Goal: Information Seeking & Learning: Understand process/instructions

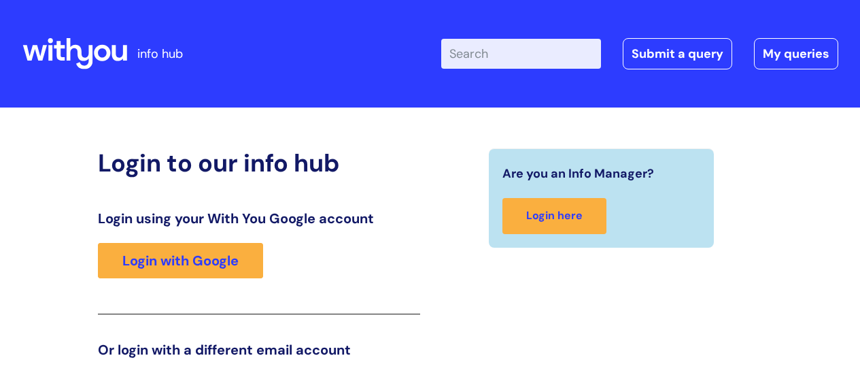
scroll to position [207, 0]
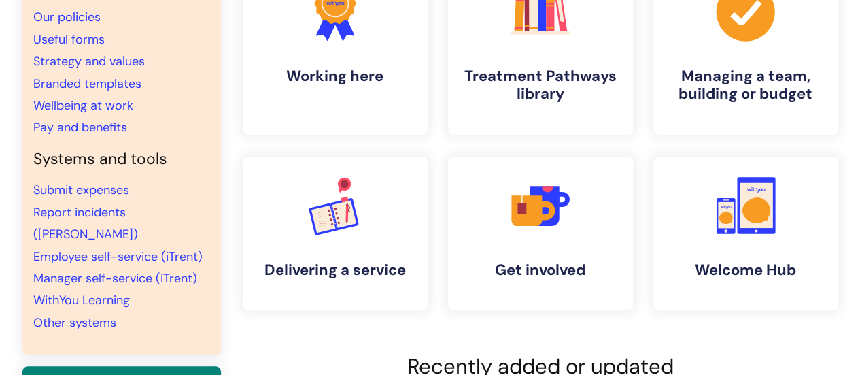
scroll to position [124, 0]
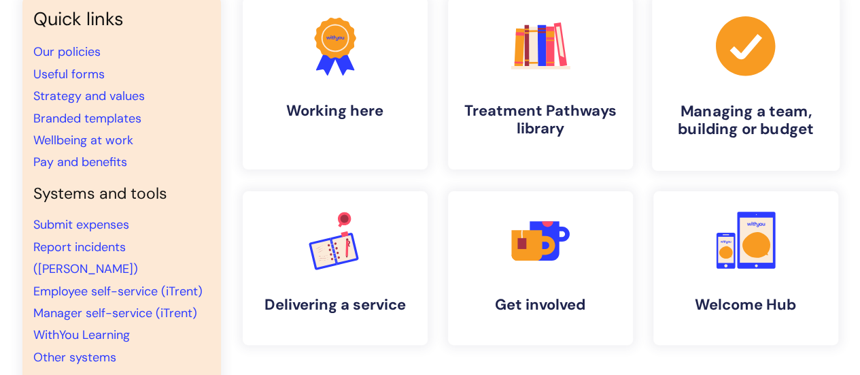
click at [760, 90] on link ".cls-1{fill:#a53144;stroke-width:0px;} Managing a team, building or budget" at bounding box center [745, 83] width 188 height 175
click at [756, 118] on h4 "Managing a team, building or budget" at bounding box center [746, 120] width 166 height 37
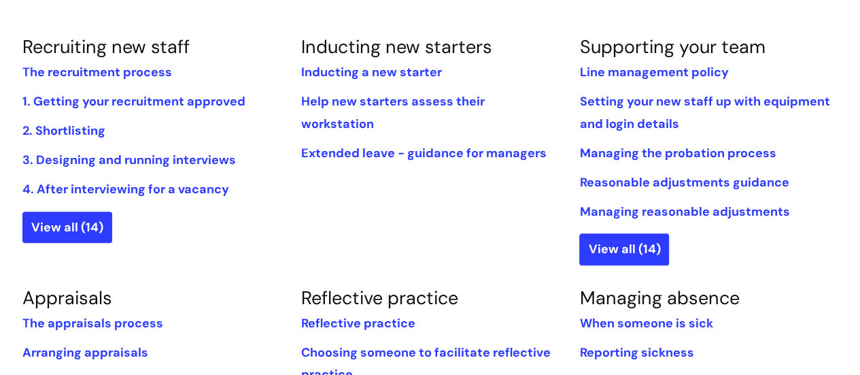
scroll to position [328, 0]
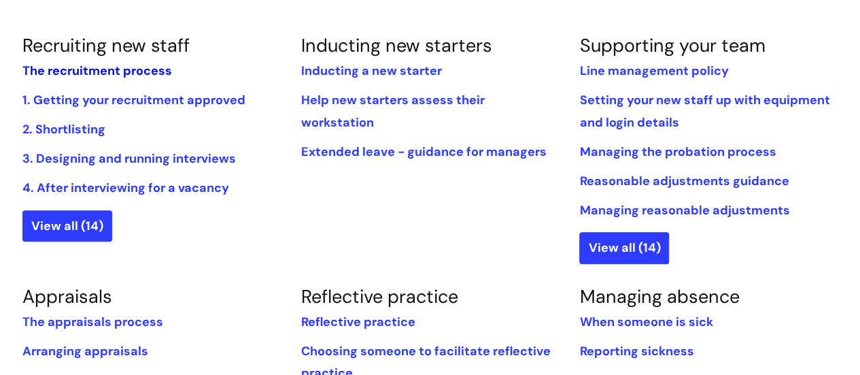
click at [114, 66] on link "The recruitment process" at bounding box center [97, 71] width 150 height 16
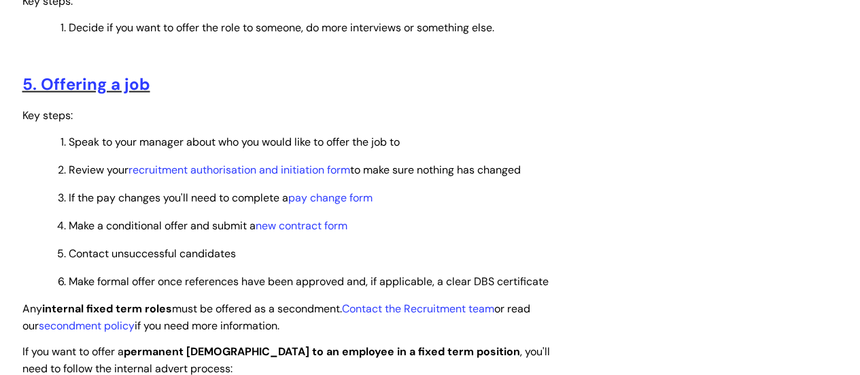
scroll to position [1495, 0]
click at [200, 172] on link "recruitment authorisation and initiation form" at bounding box center [239, 169] width 222 height 14
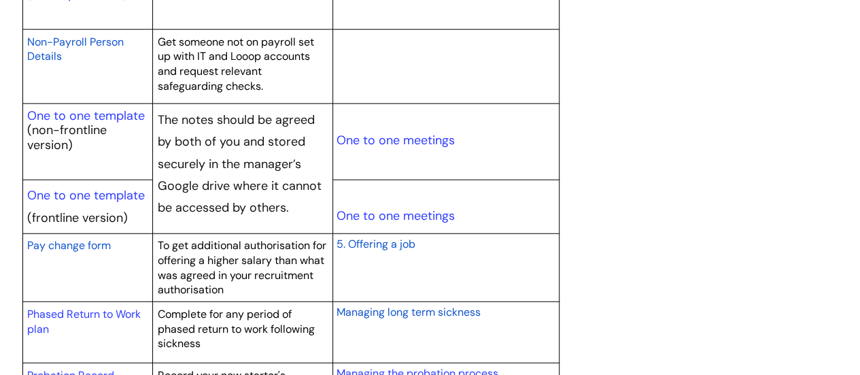
scroll to position [1699, 0]
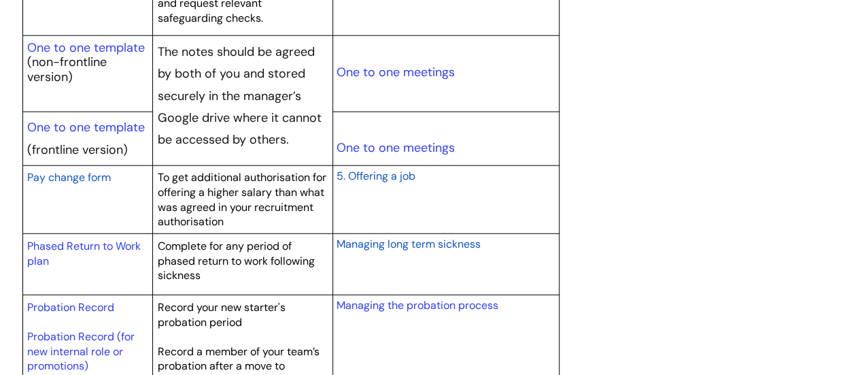
click at [80, 171] on span "Pay change form" at bounding box center [69, 177] width 84 height 14
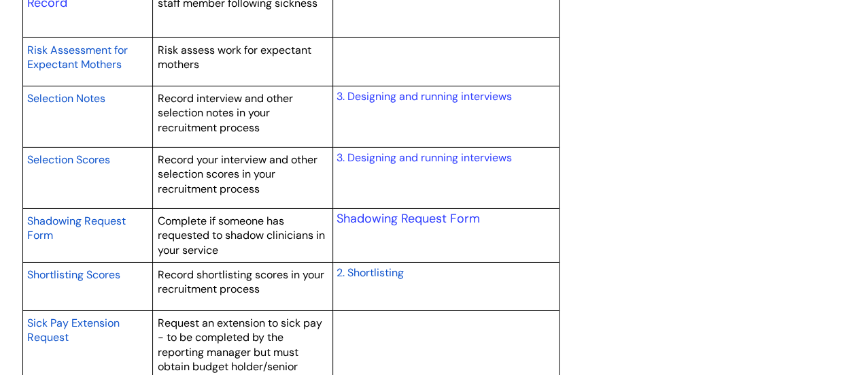
scroll to position [2379, 0]
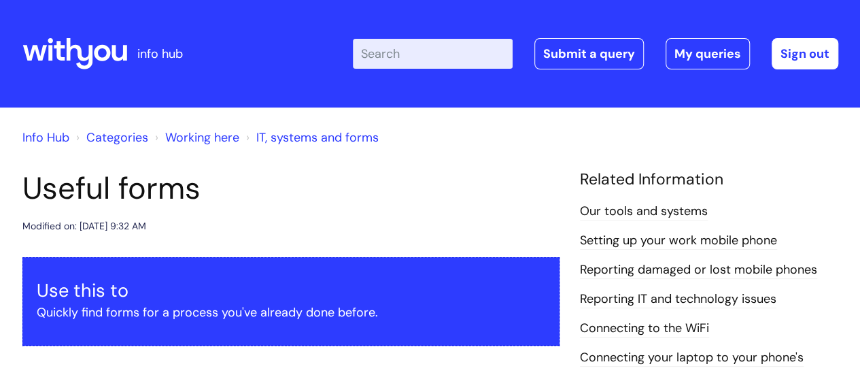
click at [417, 62] on input "Enter your search term here..." at bounding box center [433, 54] width 160 height 30
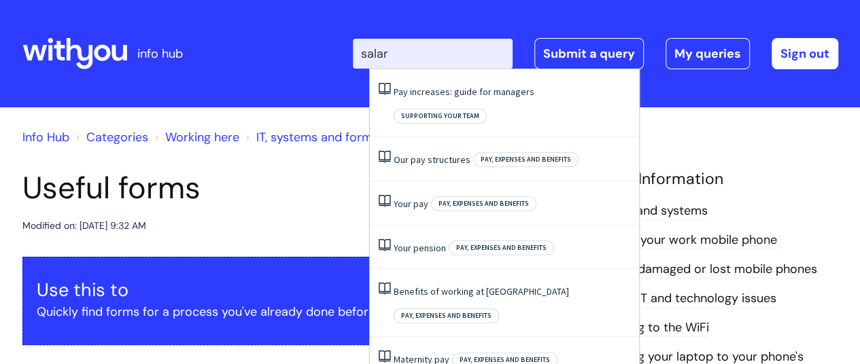
type input "salary"
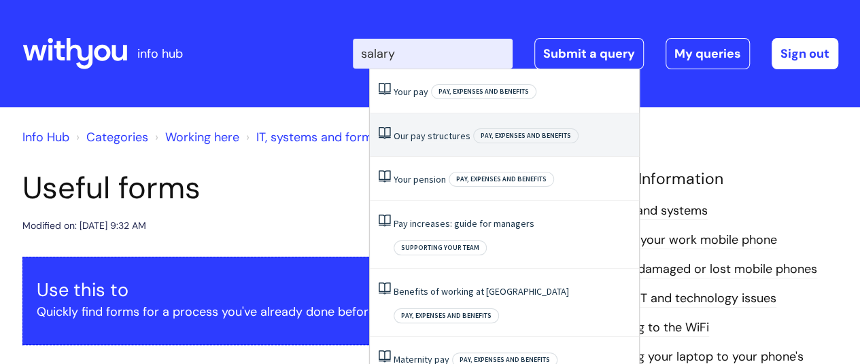
click at [438, 131] on link "Our pay structures" at bounding box center [432, 136] width 77 height 12
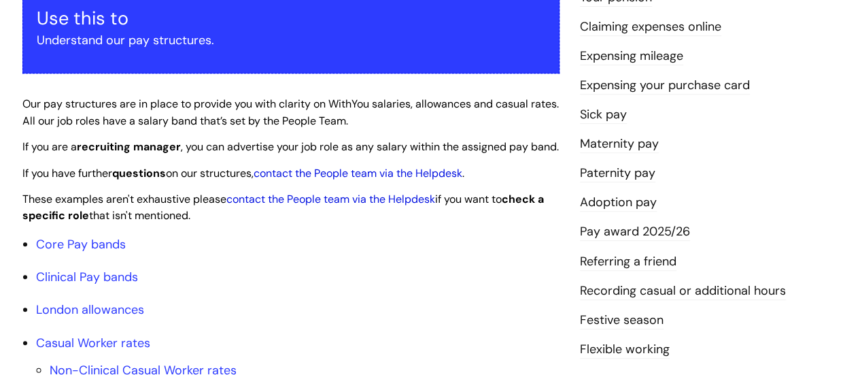
scroll to position [408, 0]
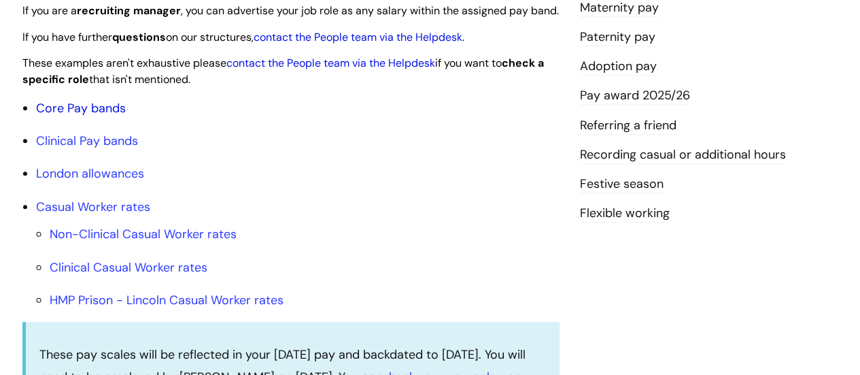
click at [84, 116] on link "Core Pay bands" at bounding box center [81, 108] width 90 height 16
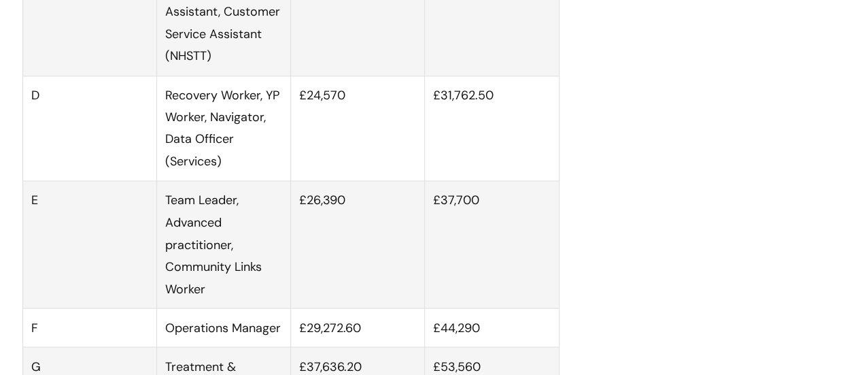
scroll to position [1088, 0]
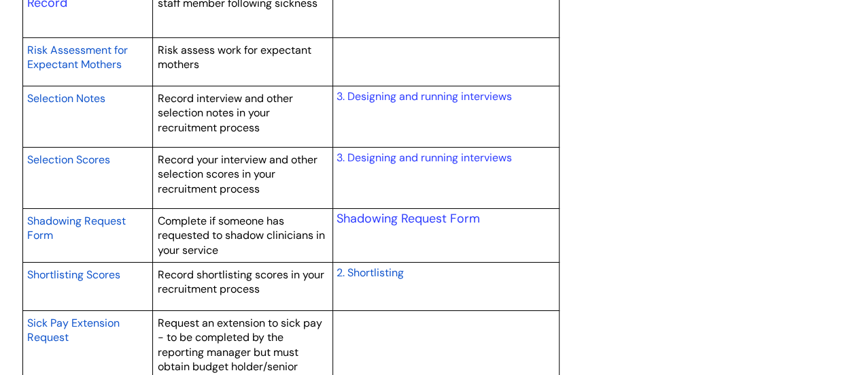
scroll to position [2379, 0]
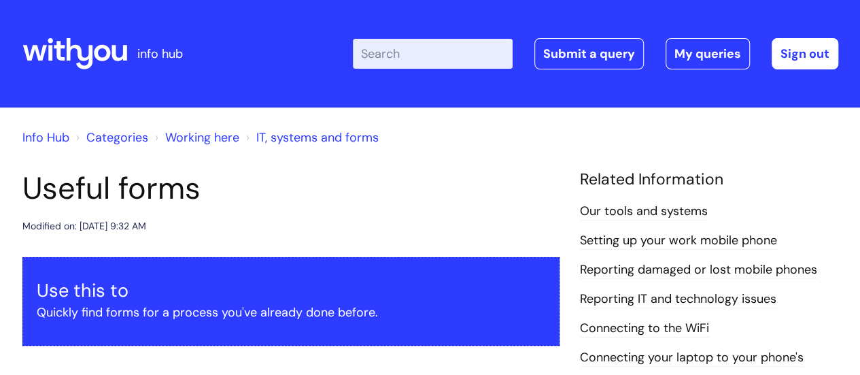
click at [211, 134] on link "Working here" at bounding box center [202, 137] width 74 height 16
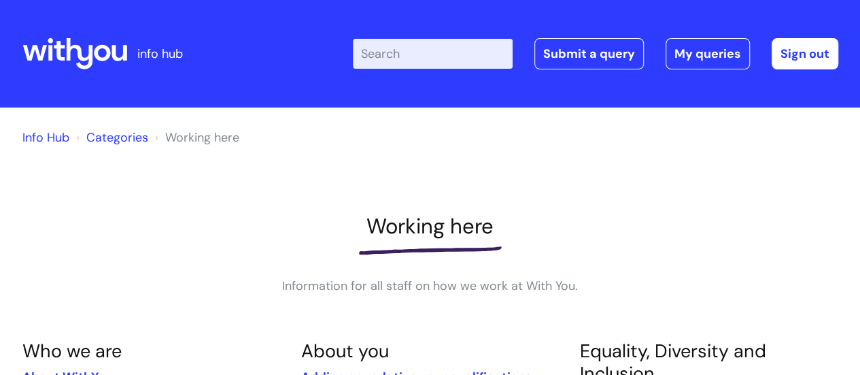
click at [102, 134] on link "Categories" at bounding box center [117, 137] width 62 height 16
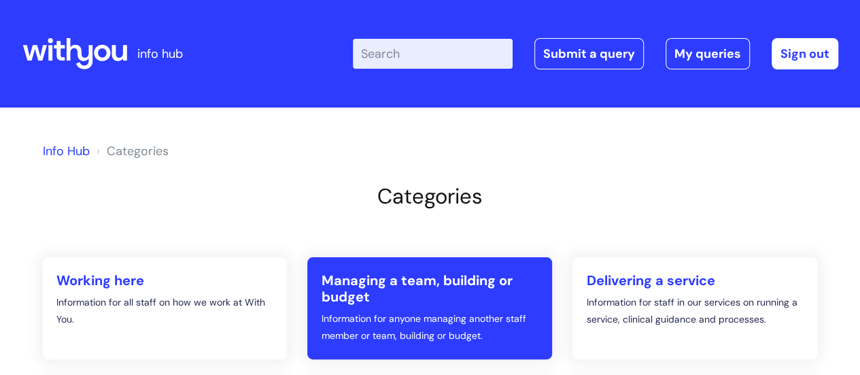
click at [398, 277] on h2 "Managing a team, building or budget" at bounding box center [430, 288] width 218 height 33
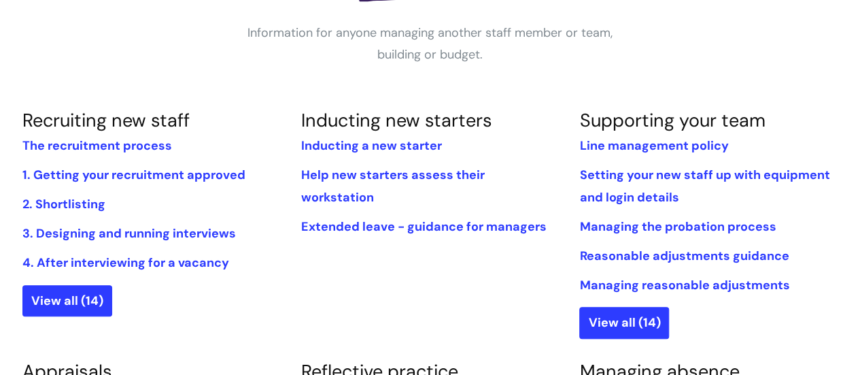
scroll to position [272, 0]
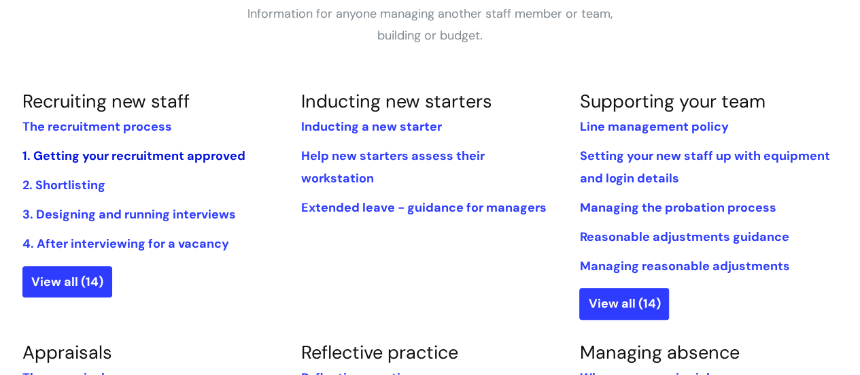
click at [80, 152] on link "1. Getting your recruitment approved" at bounding box center [133, 156] width 223 height 16
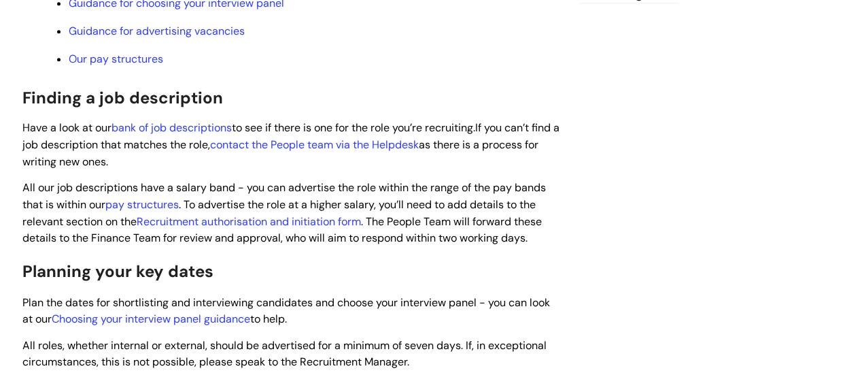
scroll to position [680, 0]
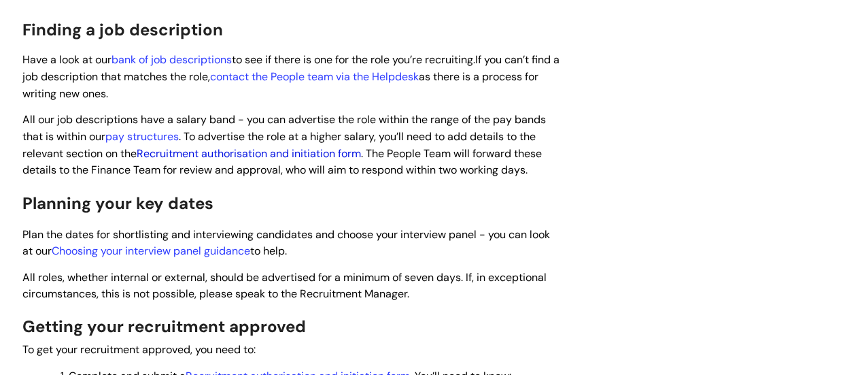
click at [224, 153] on link "Recruitment authorisation and initiation form" at bounding box center [249, 153] width 224 height 14
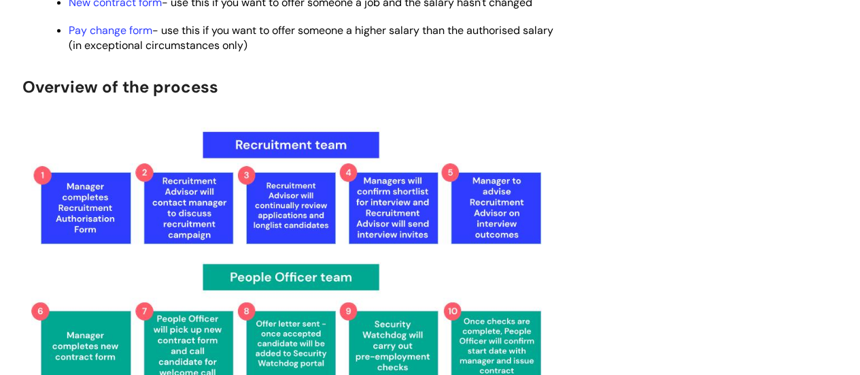
scroll to position [1959, 0]
